Goal: Task Accomplishment & Management: Complete application form

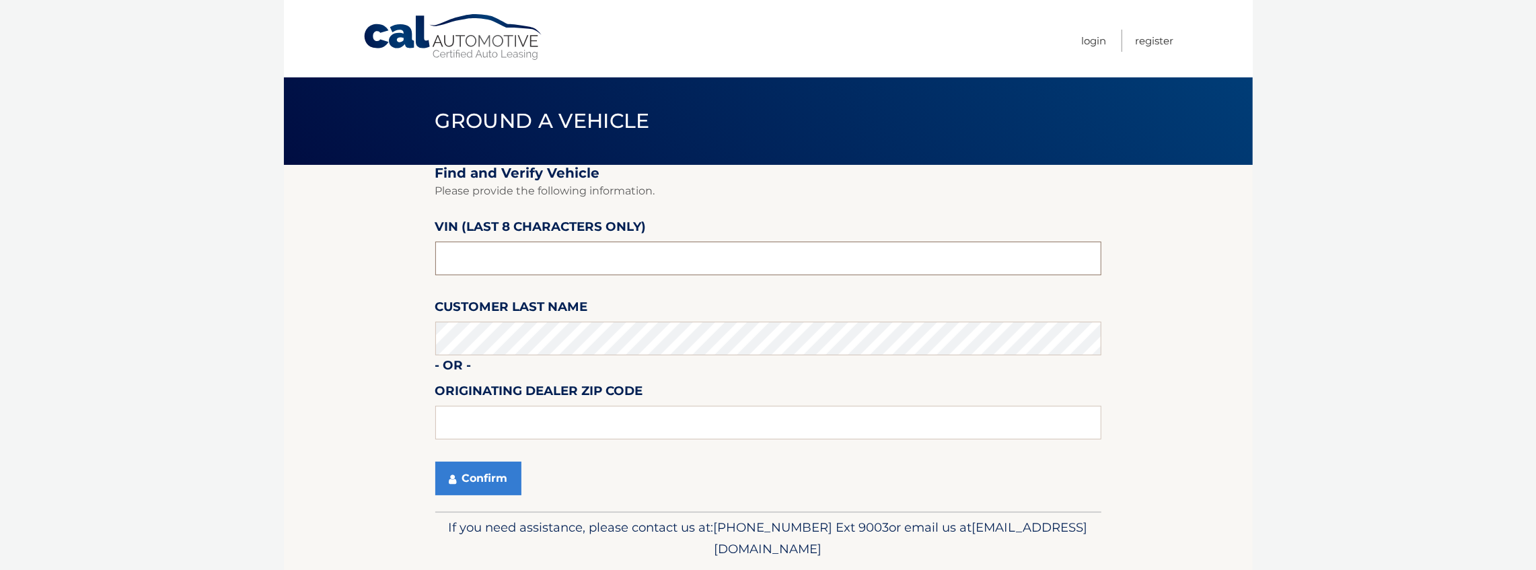
click at [647, 260] on input "text" at bounding box center [768, 259] width 666 height 34
type input "NM150780"
click at [602, 417] on input "text" at bounding box center [768, 423] width 666 height 34
type input "11801"
click at [464, 473] on button "Confirm" at bounding box center [478, 479] width 86 height 34
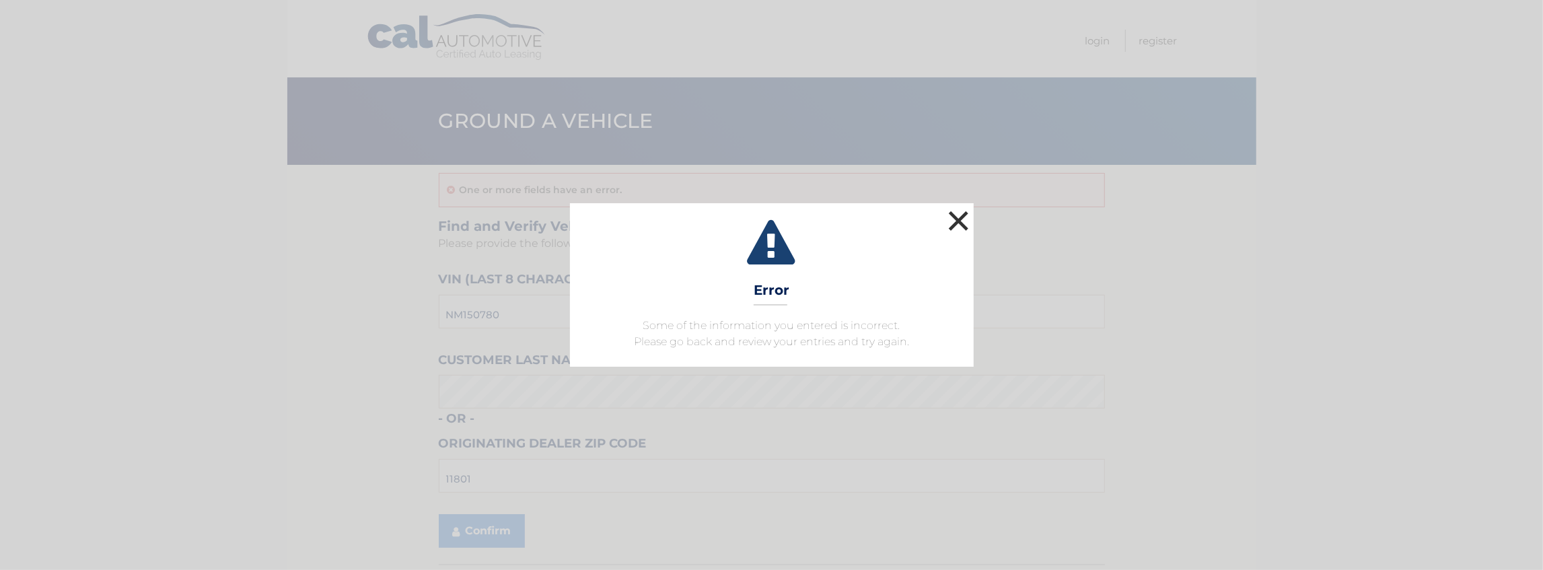
click at [953, 227] on button "×" at bounding box center [958, 220] width 27 height 27
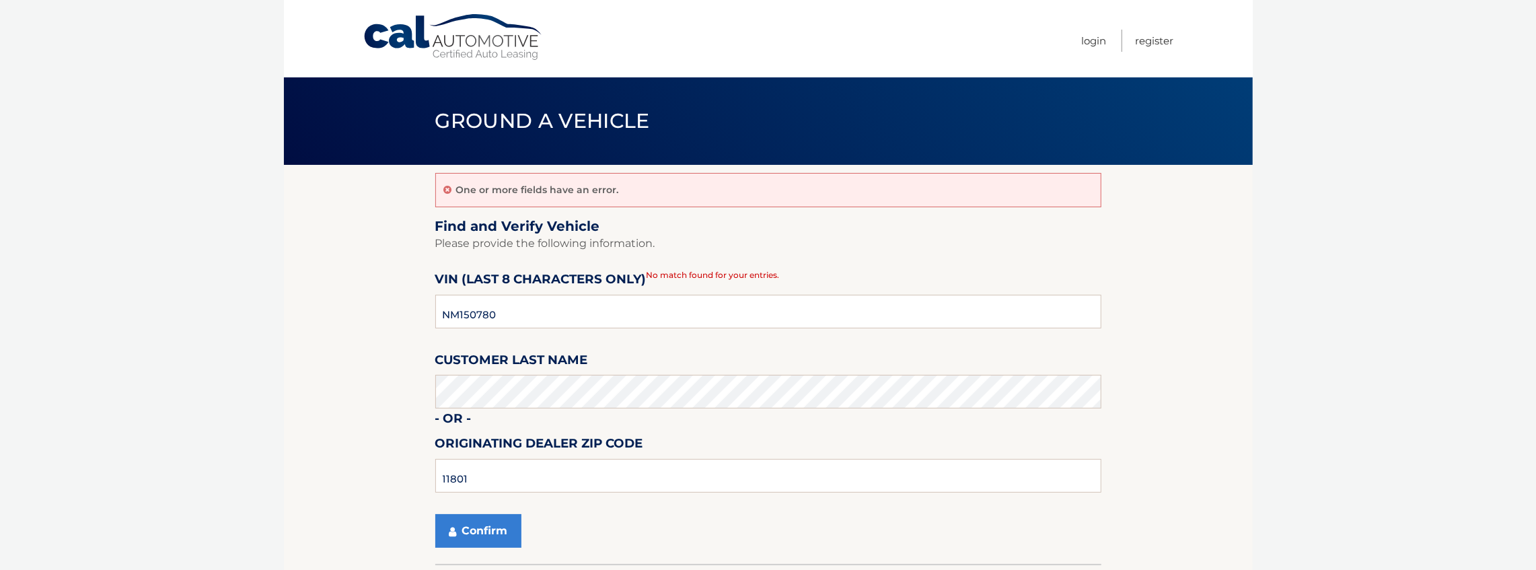
drag, startPoint x: 637, startPoint y: 276, endPoint x: 698, endPoint y: 276, distance: 61.9
click at [698, 276] on div "VIN (last 8 characters only) NM150780 No match found for your entries." at bounding box center [768, 274] width 666 height 11
click at [698, 276] on span "No match found for your entries." at bounding box center [713, 275] width 133 height 10
click at [544, 310] on input "NM150780" at bounding box center [768, 312] width 666 height 34
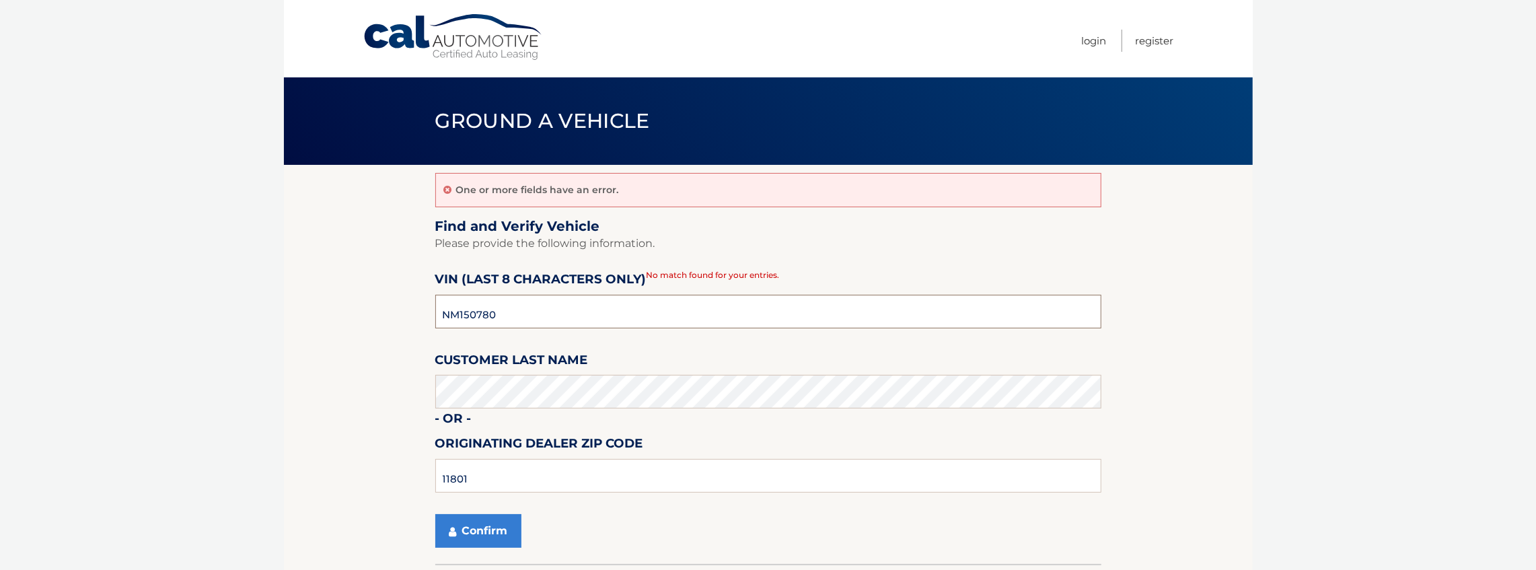
click at [544, 310] on input "NM150780" at bounding box center [768, 312] width 666 height 34
